Goal: Task Accomplishment & Management: Manage account settings

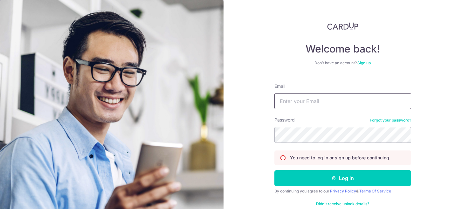
click at [316, 97] on input "Email" at bounding box center [343, 101] width 137 height 16
type input "[EMAIL_ADDRESS][DOMAIN_NAME]"
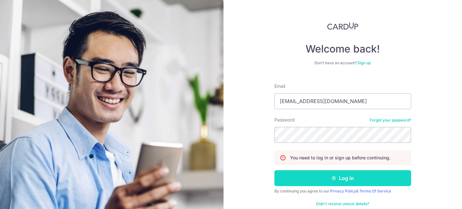
click at [352, 179] on button "Log in" at bounding box center [343, 178] width 137 height 16
